Goal: Information Seeking & Learning: Learn about a topic

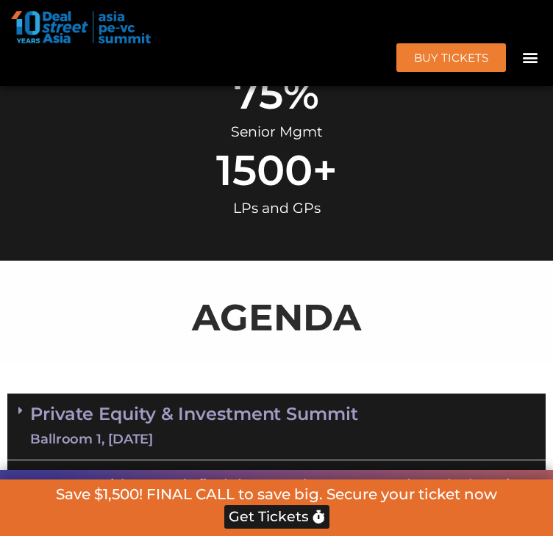
scroll to position [936, 0]
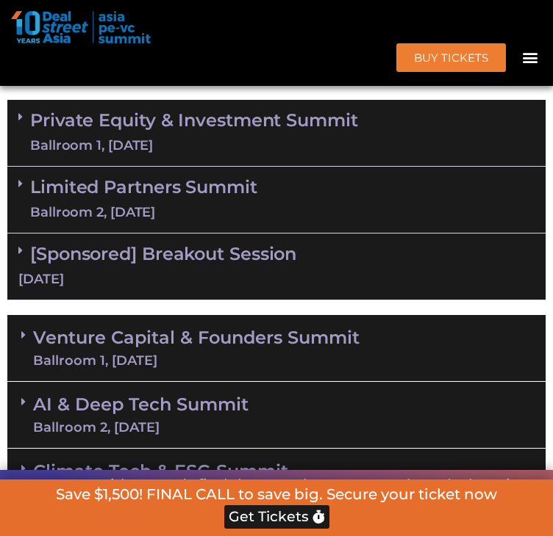
click at [29, 123] on span at bounding box center [24, 117] width 12 height 12
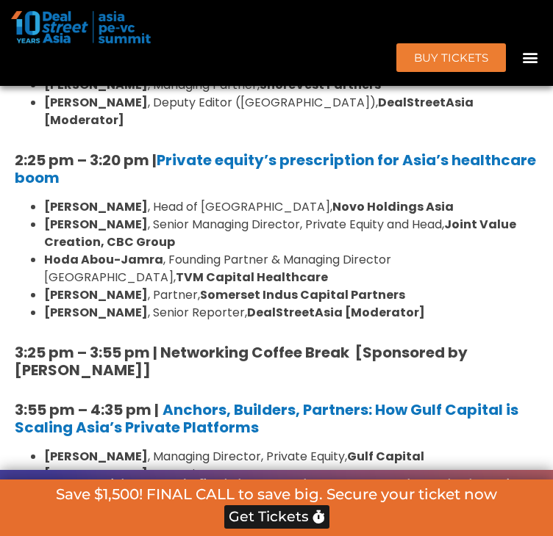
scroll to position [1964, 0]
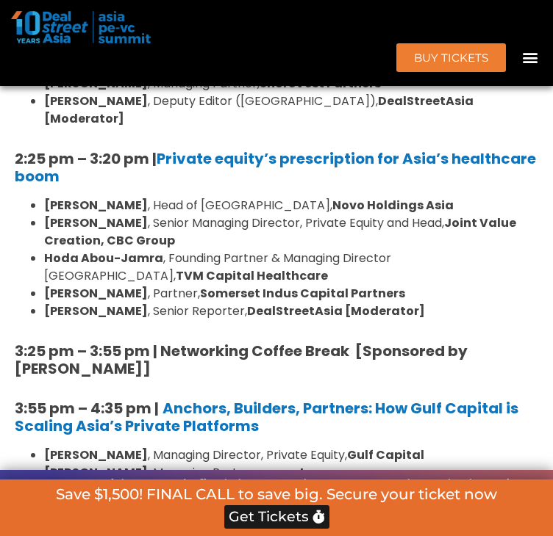
click at [207, 179] on div "8:00 am – 9:00 am | Registration & Networking Coffee [Sponsored by [PERSON_NAME…" at bounding box center [276, 21] width 538 height 1769
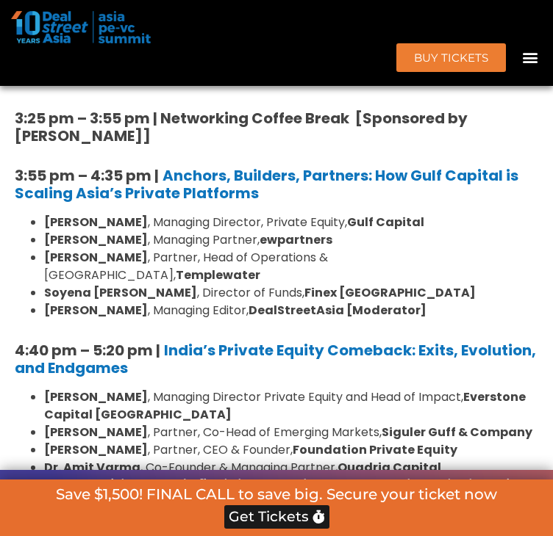
scroll to position [2222, 0]
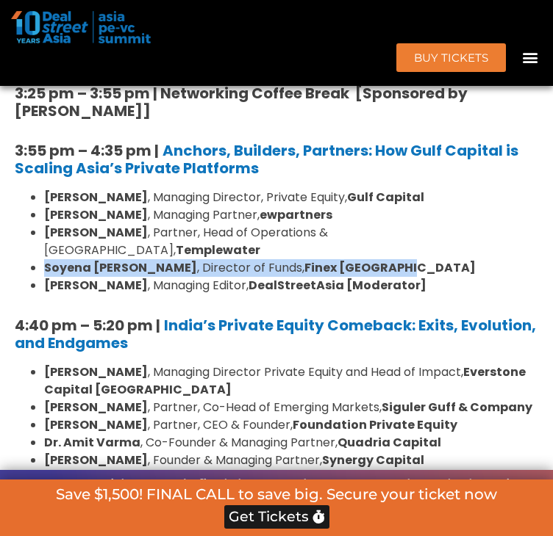
drag, startPoint x: 47, startPoint y: 294, endPoint x: 364, endPoint y: 293, distance: 316.7
click at [364, 293] on ul "[PERSON_NAME] , Managing Director, Private Equity, Gulf Capital [PERSON_NAME] ,…" at bounding box center [276, 242] width 523 height 106
copy li "[PERSON_NAME] , Director of Funds, Finex [GEOGRAPHIC_DATA]"
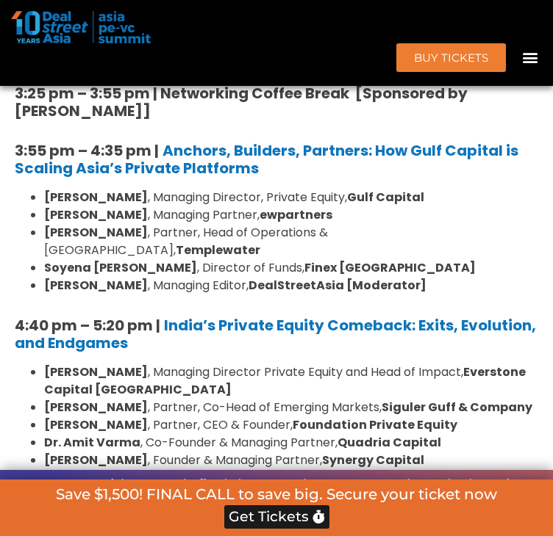
click at [260, 259] on strong "Templewater" at bounding box center [218, 250] width 85 height 17
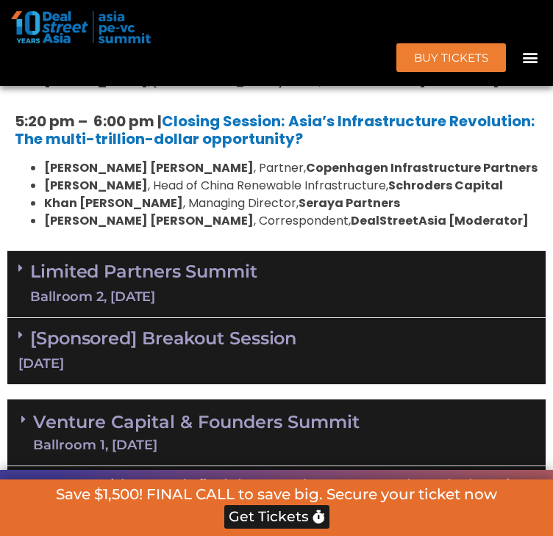
scroll to position [2399, 0]
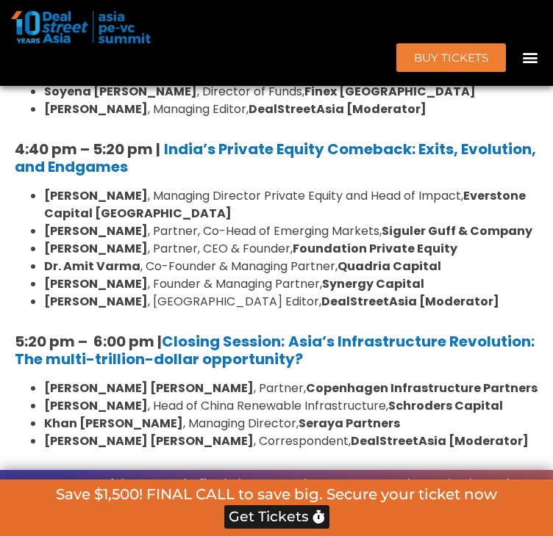
click at [200, 223] on li "[PERSON_NAME] , Managing Director Private Equity and Head of Impact, Everstone …" at bounding box center [291, 204] width 494 height 35
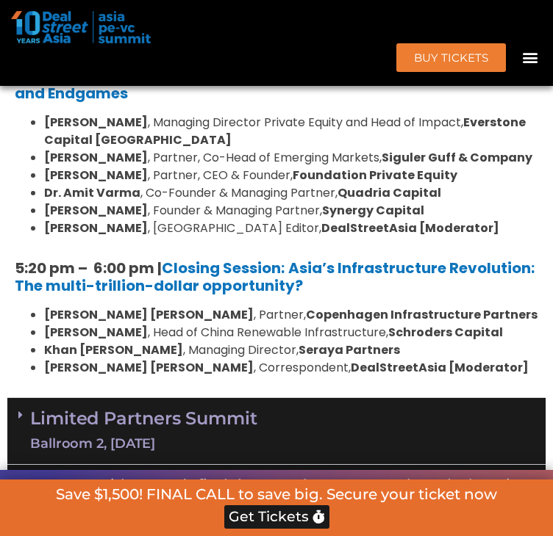
scroll to position [2546, 0]
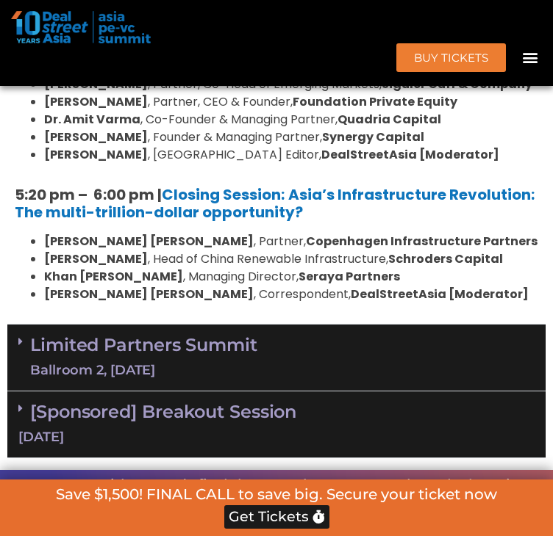
click at [18, 348] on icon at bounding box center [20, 342] width 4 height 12
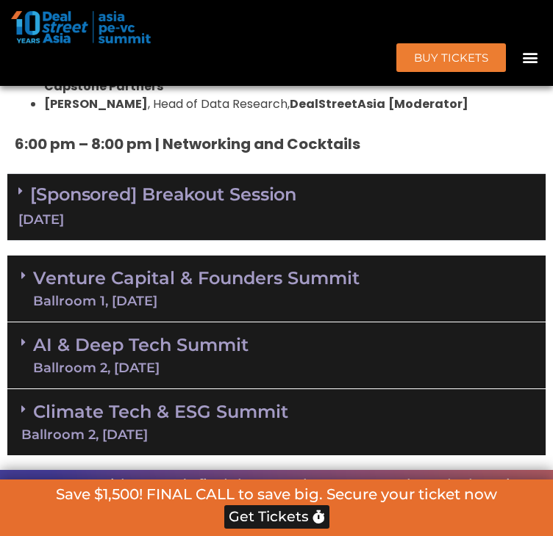
scroll to position [4163, 0]
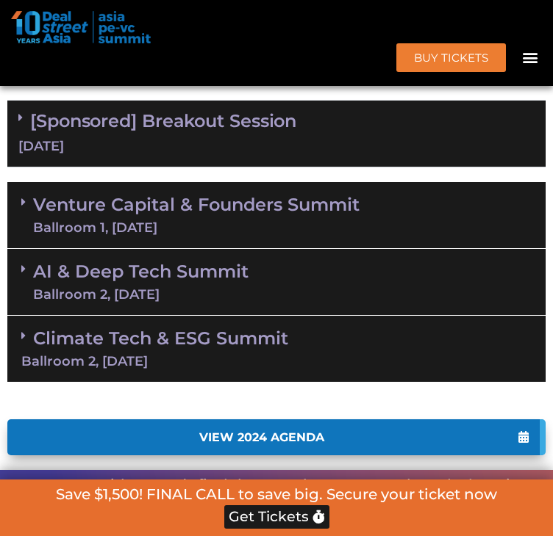
click at [35, 196] on link "Venture Capital & Founders​ Summit Ballroom 1, [DATE]" at bounding box center [196, 215] width 326 height 38
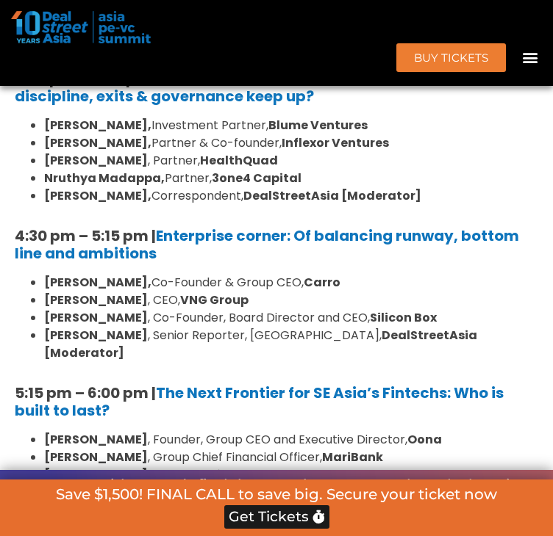
scroll to position [5485, 0]
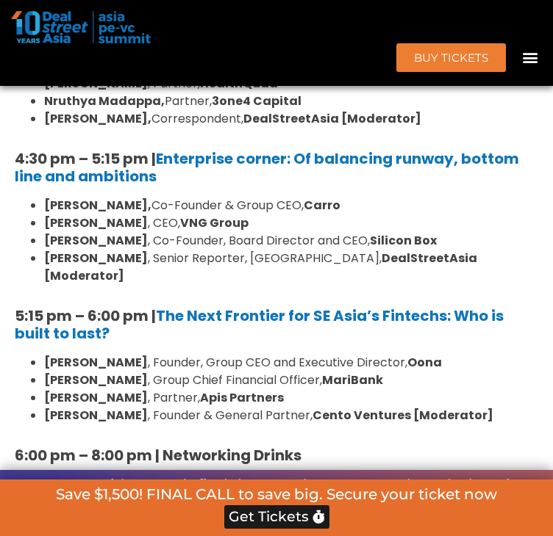
click at [329, 486] on div "AI & Deep Tech Summit Ballroom 2, [DATE]" at bounding box center [276, 519] width 538 height 67
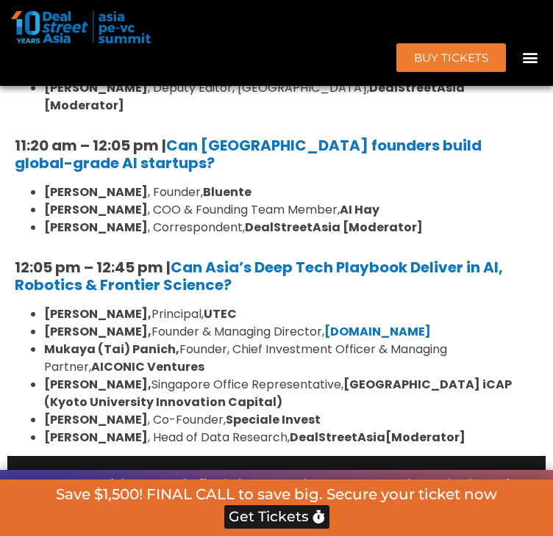
scroll to position [6147, 0]
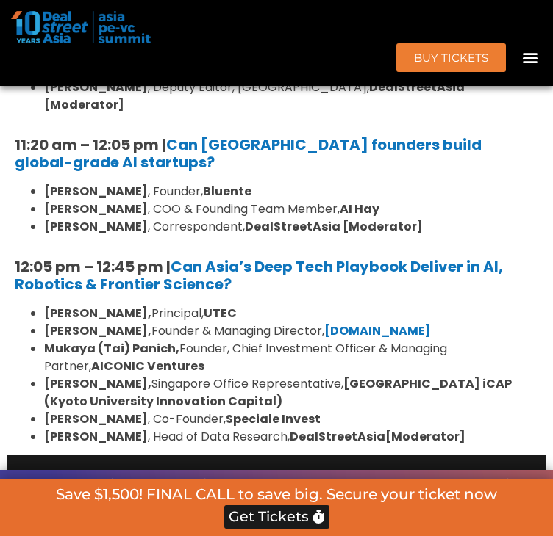
click at [323, 495] on div "Ballroom 2, [DATE]" at bounding box center [276, 501] width 510 height 13
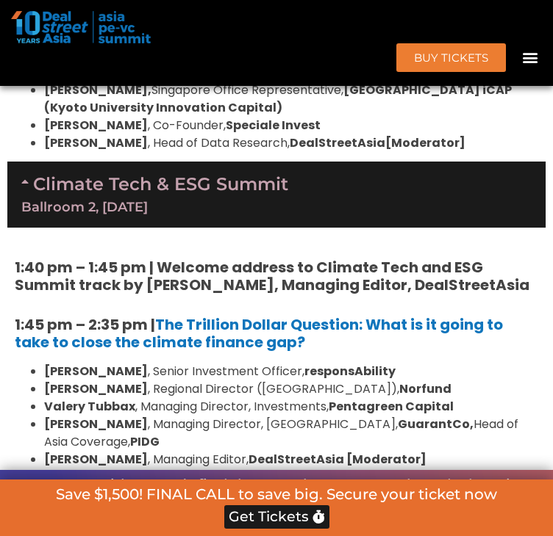
scroll to position [6514, 0]
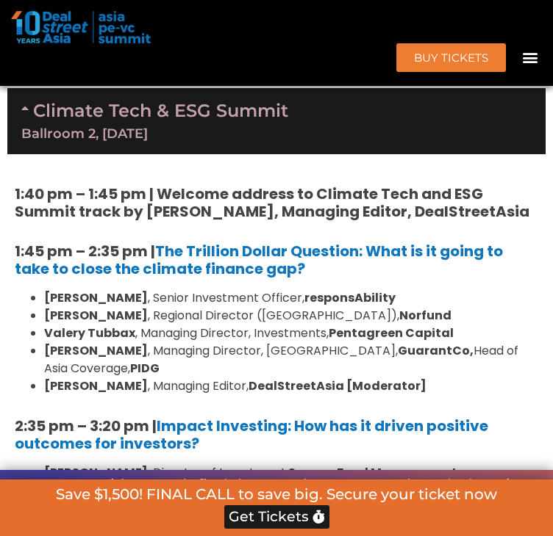
drag, startPoint x: 143, startPoint y: 255, endPoint x: 503, endPoint y: 254, distance: 359.4
click at [503, 342] on li "[PERSON_NAME] , Managing Director, [GEOGRAPHIC_DATA], GuarantCo, Head of Asia C…" at bounding box center [291, 359] width 494 height 35
click at [500, 342] on li "[PERSON_NAME] , Managing Director, [GEOGRAPHIC_DATA], GuarantCo, Head of Asia C…" at bounding box center [291, 359] width 494 height 35
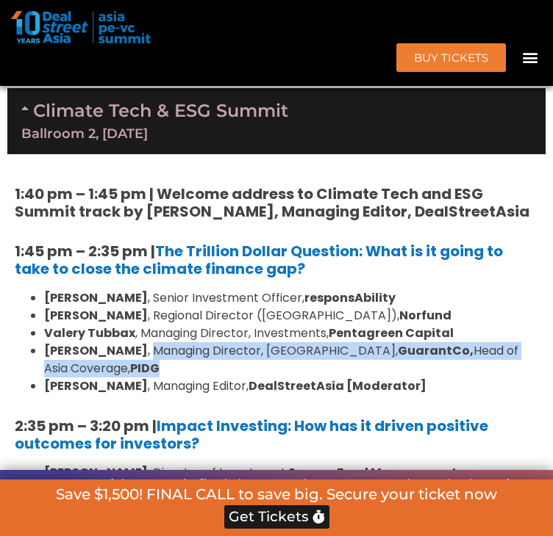
drag, startPoint x: 331, startPoint y: 268, endPoint x: 538, endPoint y: 256, distance: 207.6
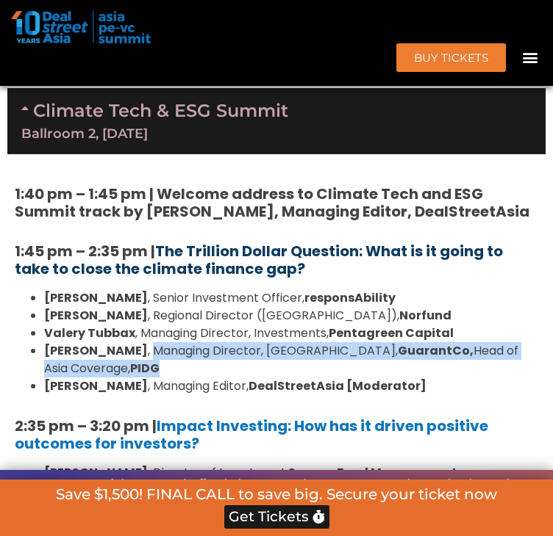
copy li "Managing Director, [GEOGRAPHIC_DATA], GuarantCo, Head of Asia Coverage, PIDG"
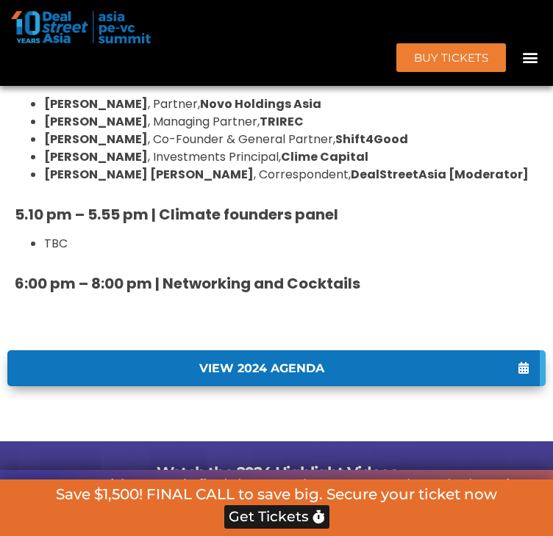
scroll to position [7249, 0]
